Goal: Browse casually: Explore the website without a specific task or goal

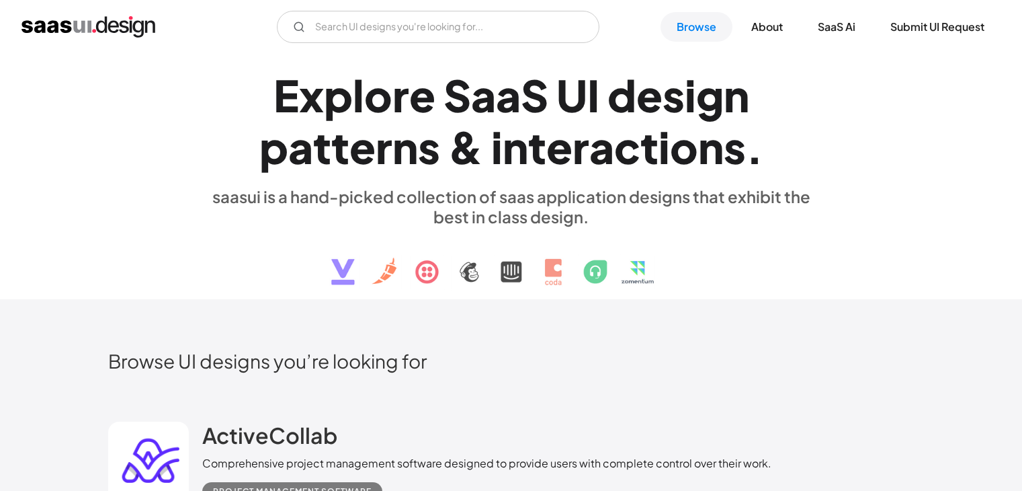
scroll to position [247, 0]
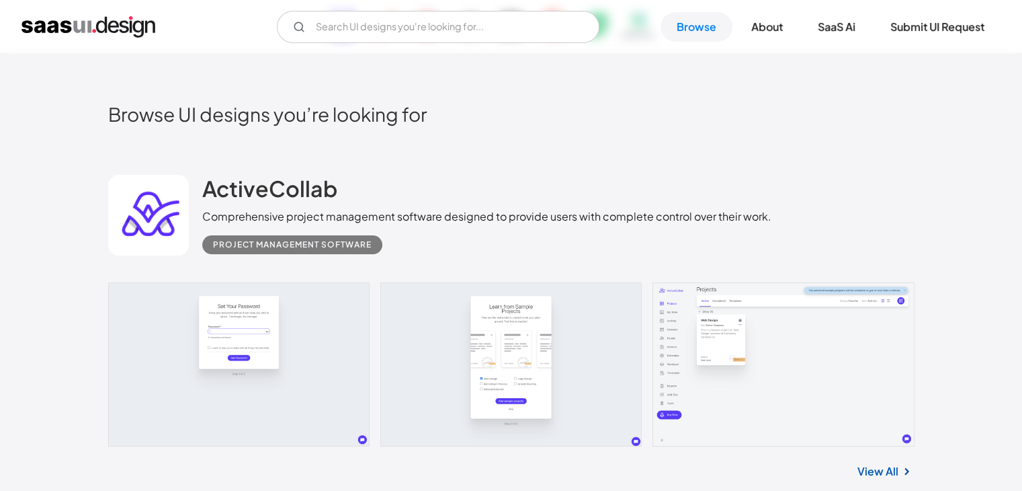
click at [263, 349] on link at bounding box center [511, 364] width 806 height 164
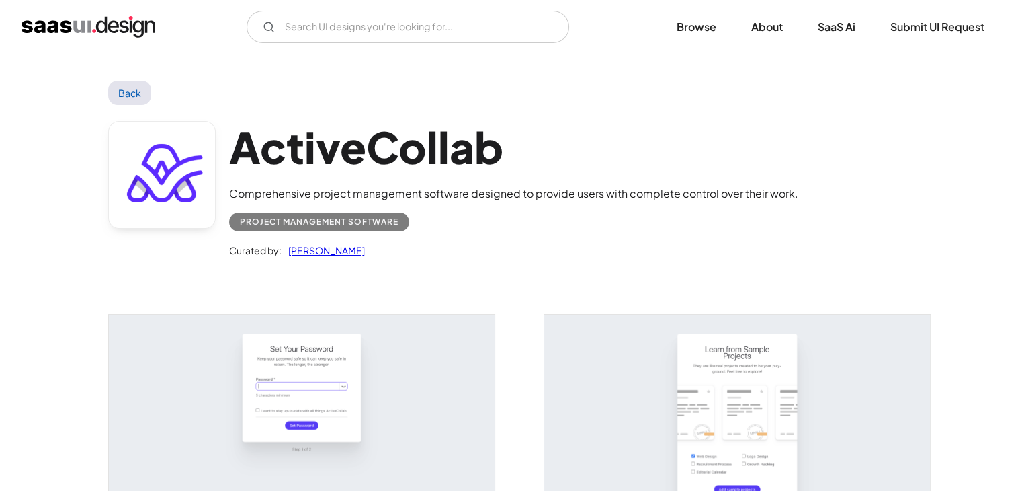
click at [405, 372] on img "open lightbox" at bounding box center [302, 435] width 386 height 241
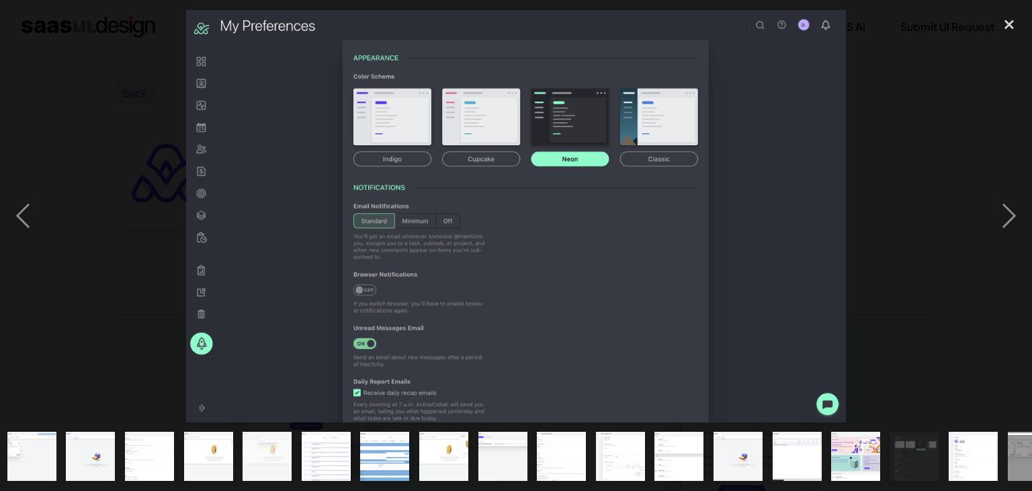
scroll to position [0, 153]
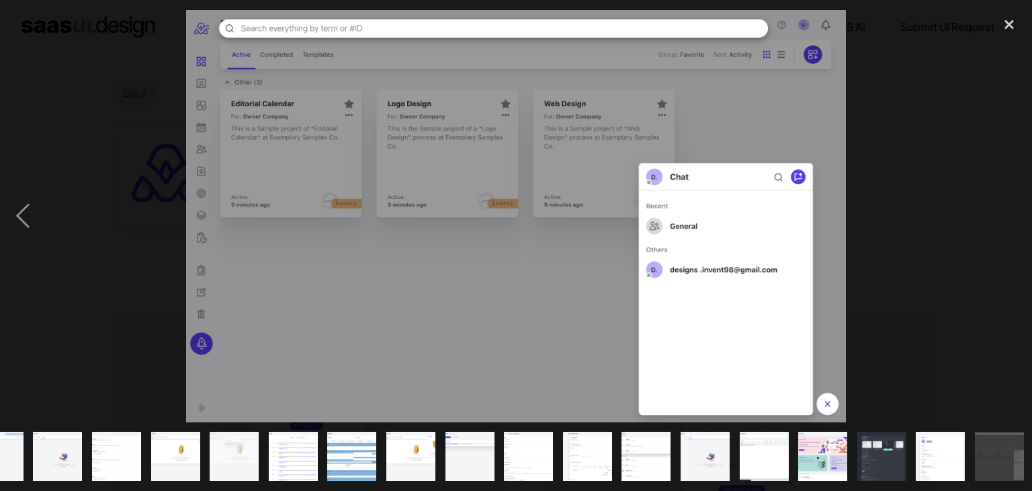
click at [126, 213] on div at bounding box center [516, 216] width 1032 height 412
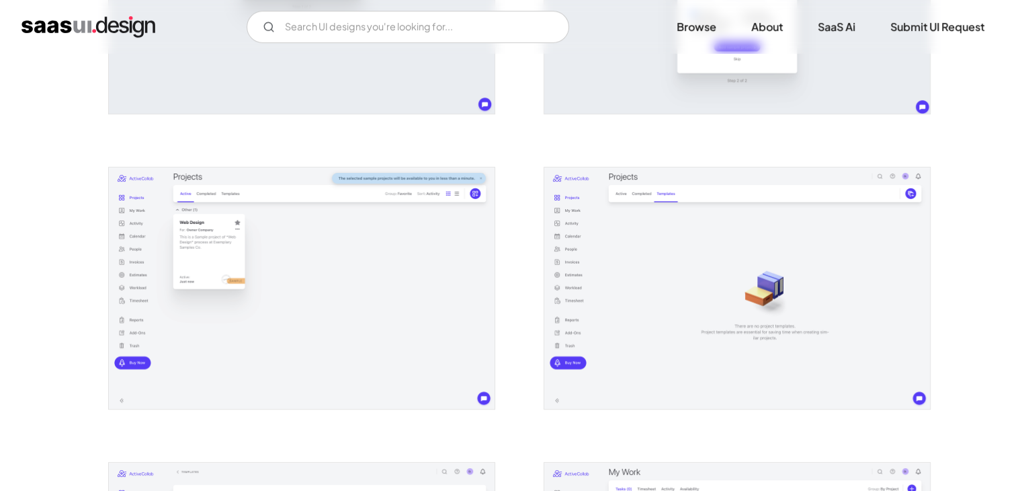
scroll to position [0, 0]
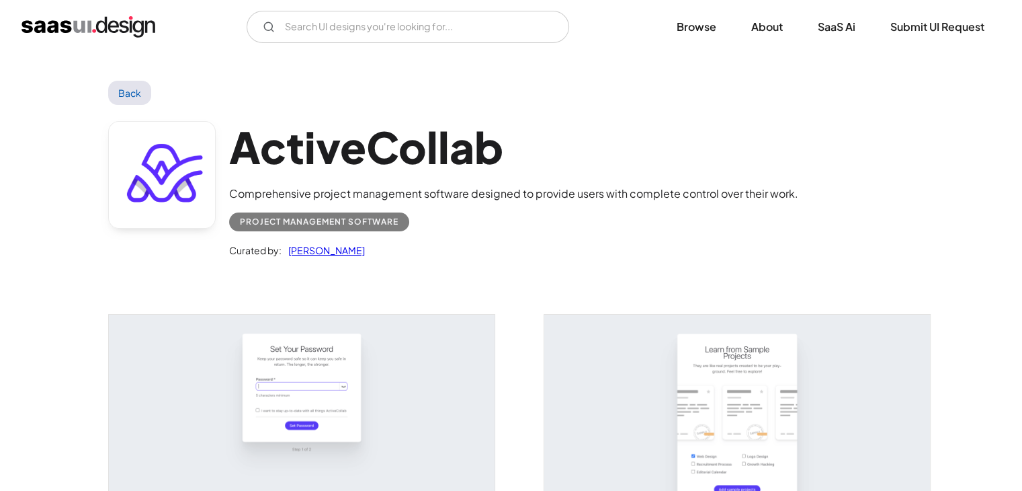
click at [140, 93] on link "Back" at bounding box center [130, 93] width 44 height 24
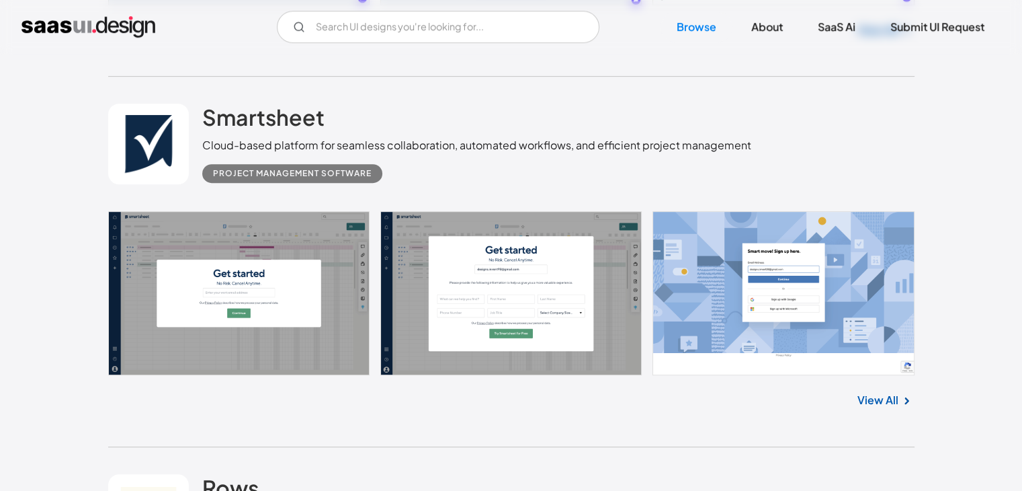
scroll to position [712, 0]
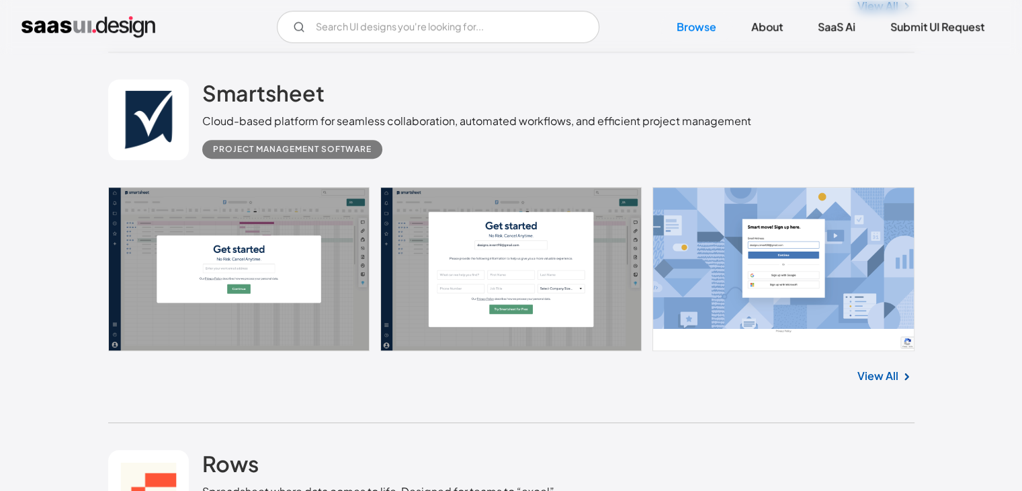
click at [287, 264] on link at bounding box center [511, 269] width 806 height 164
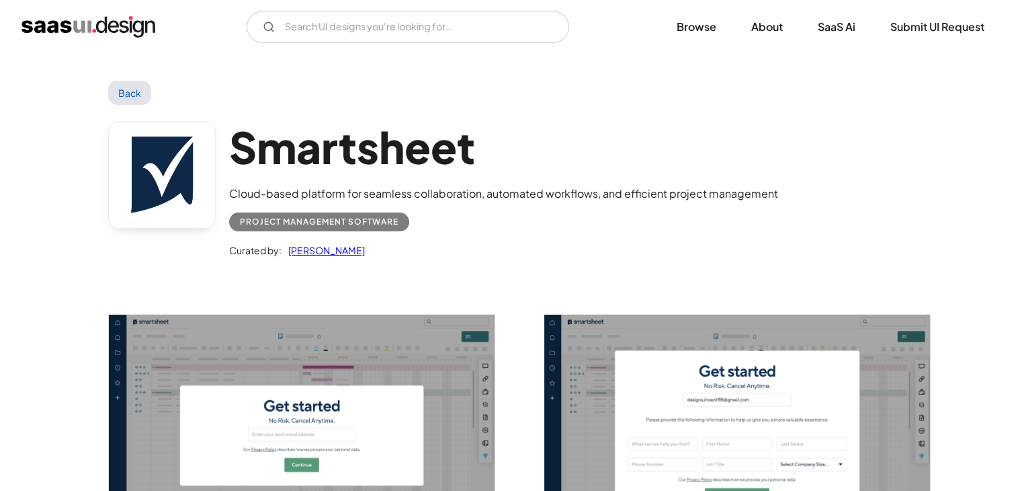
click at [337, 364] on img "open lightbox" at bounding box center [302, 435] width 386 height 241
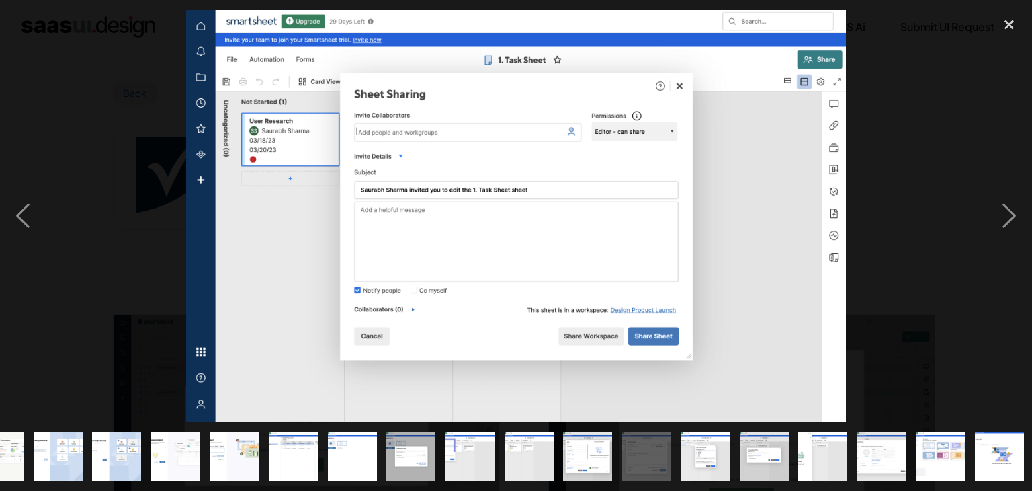
scroll to position [0, 389]
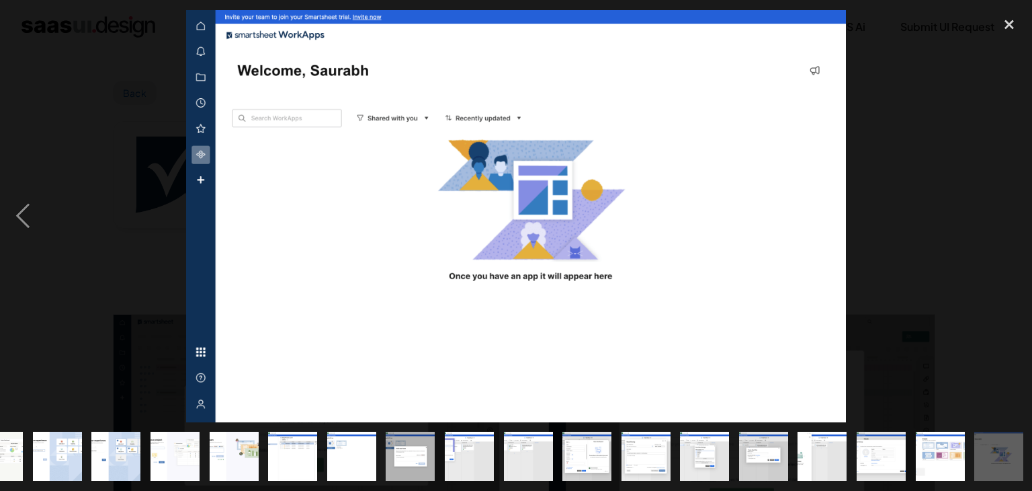
click at [952, 192] on div at bounding box center [516, 216] width 1032 height 412
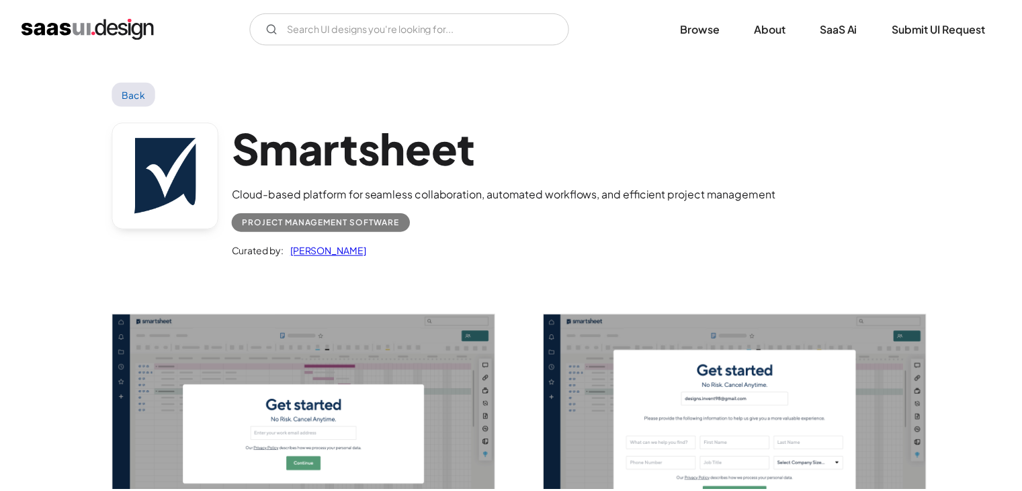
scroll to position [0, 0]
